Goal: Information Seeking & Learning: Learn about a topic

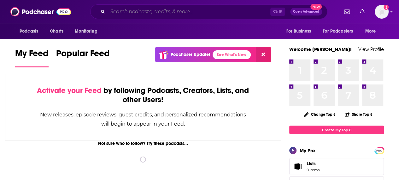
click at [128, 8] on input "Search podcasts, credits, & more..." at bounding box center [189, 12] width 163 height 10
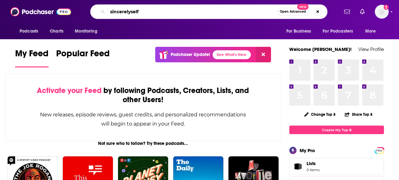
type input "sincerelyself"
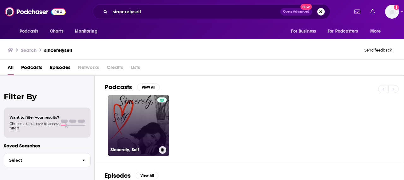
click at [154, 120] on link "Sincerely, Self" at bounding box center [138, 125] width 61 height 61
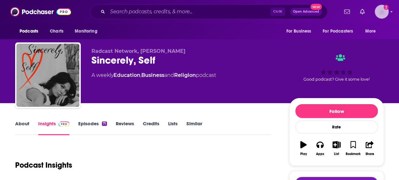
click at [385, 13] on img "Logged in as Leighn" at bounding box center [382, 12] width 14 height 14
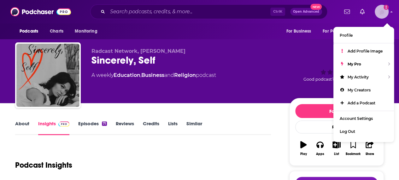
click at [385, 13] on img "Logged in as Leighn" at bounding box center [382, 12] width 14 height 14
click at [251, 35] on div "Podcasts Charts Monitoring For Business For Podcasters More" at bounding box center [199, 31] width 399 height 16
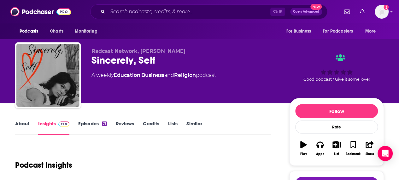
click at [125, 125] on link "Reviews" at bounding box center [125, 127] width 18 height 15
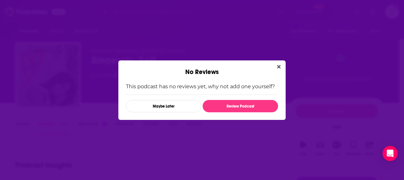
click at [280, 64] on button "Close" at bounding box center [279, 67] width 9 height 8
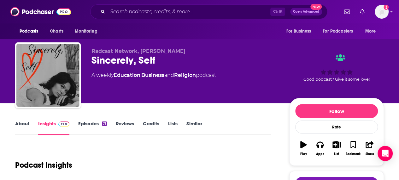
click at [90, 122] on link "Episodes 71" at bounding box center [92, 127] width 29 height 15
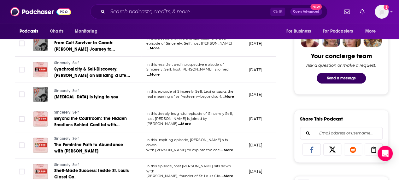
scroll to position [316, 0]
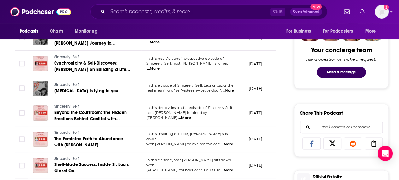
click at [196, 115] on td "In this deeply insightful episode of Sincerely Self, host Lexi Benitez is joine…" at bounding box center [192, 113] width 103 height 26
click at [229, 115] on td "In this deeply insightful episode of Sincerely Self, host Lexi Benitez is joine…" at bounding box center [192, 113] width 103 height 26
click at [191, 115] on span "...More" at bounding box center [184, 117] width 13 height 5
click at [265, 122] on td "May 31, 2025" at bounding box center [264, 113] width 41 height 26
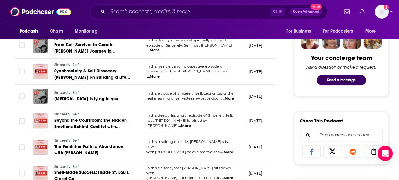
scroll to position [284, 0]
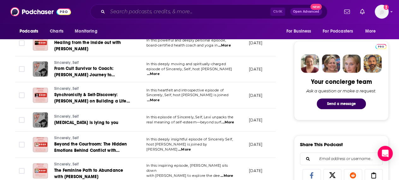
click at [138, 14] on input "Search podcasts, credits, & more..." at bounding box center [189, 12] width 163 height 10
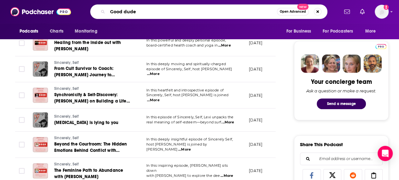
type input "Good dudes"
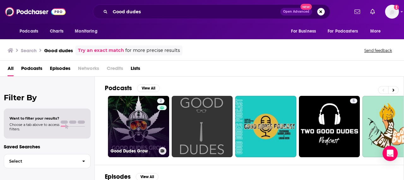
click at [153, 125] on link "2 Good Dudes Grow" at bounding box center [138, 126] width 61 height 61
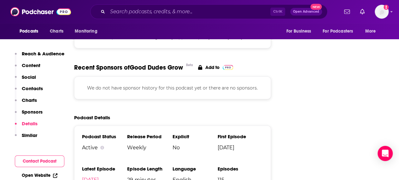
scroll to position [789, 0]
